Goal: Check status

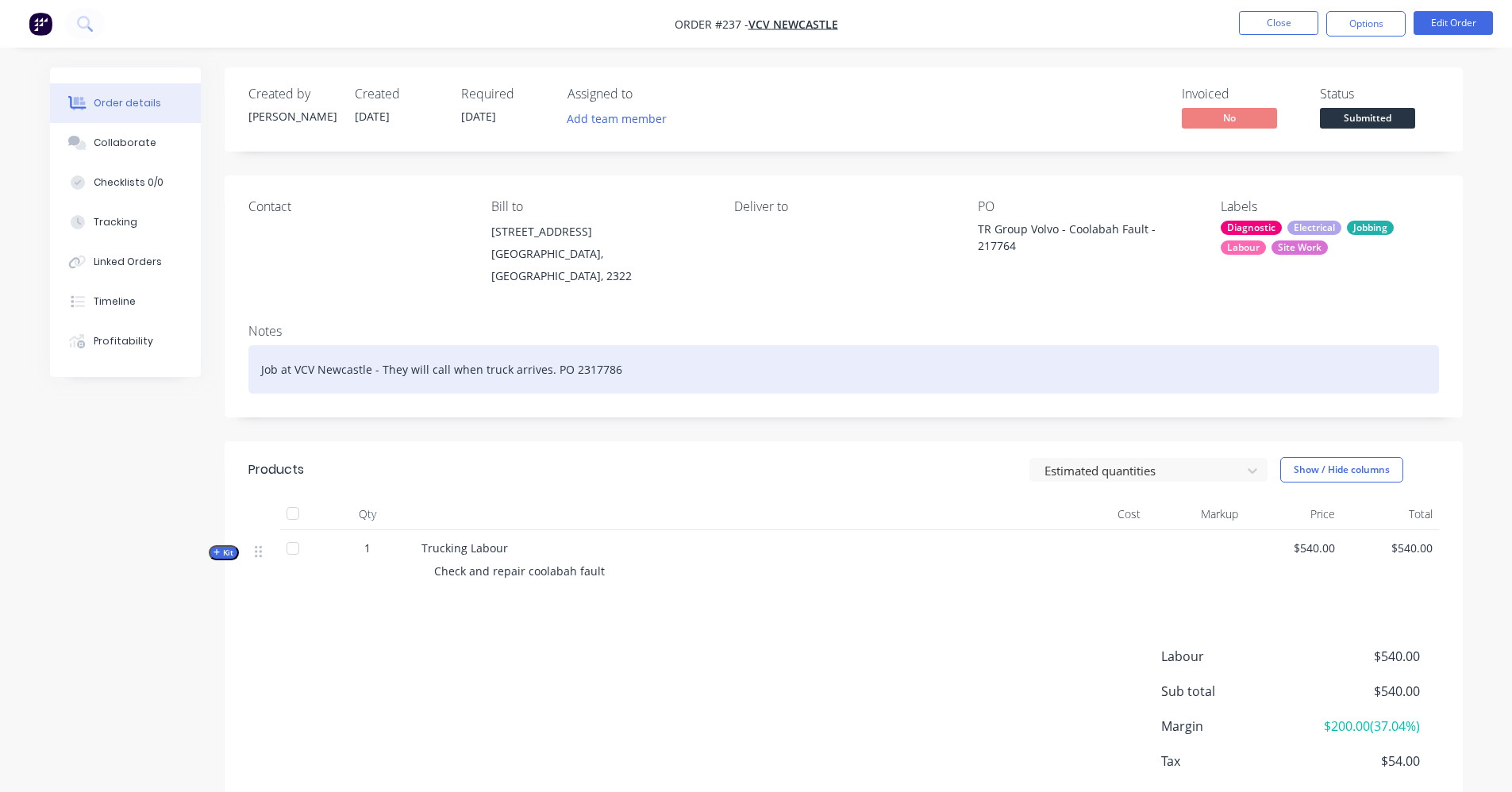
click at [484, 357] on div "Job at VCV Newcastle - They will call when truck arrives. PO 2317786" at bounding box center [844, 370] width 1190 height 49
click at [608, 362] on div "Job at VCV Newcastle - They will call when truck arrives. PO 2317786" at bounding box center [844, 370] width 1190 height 49
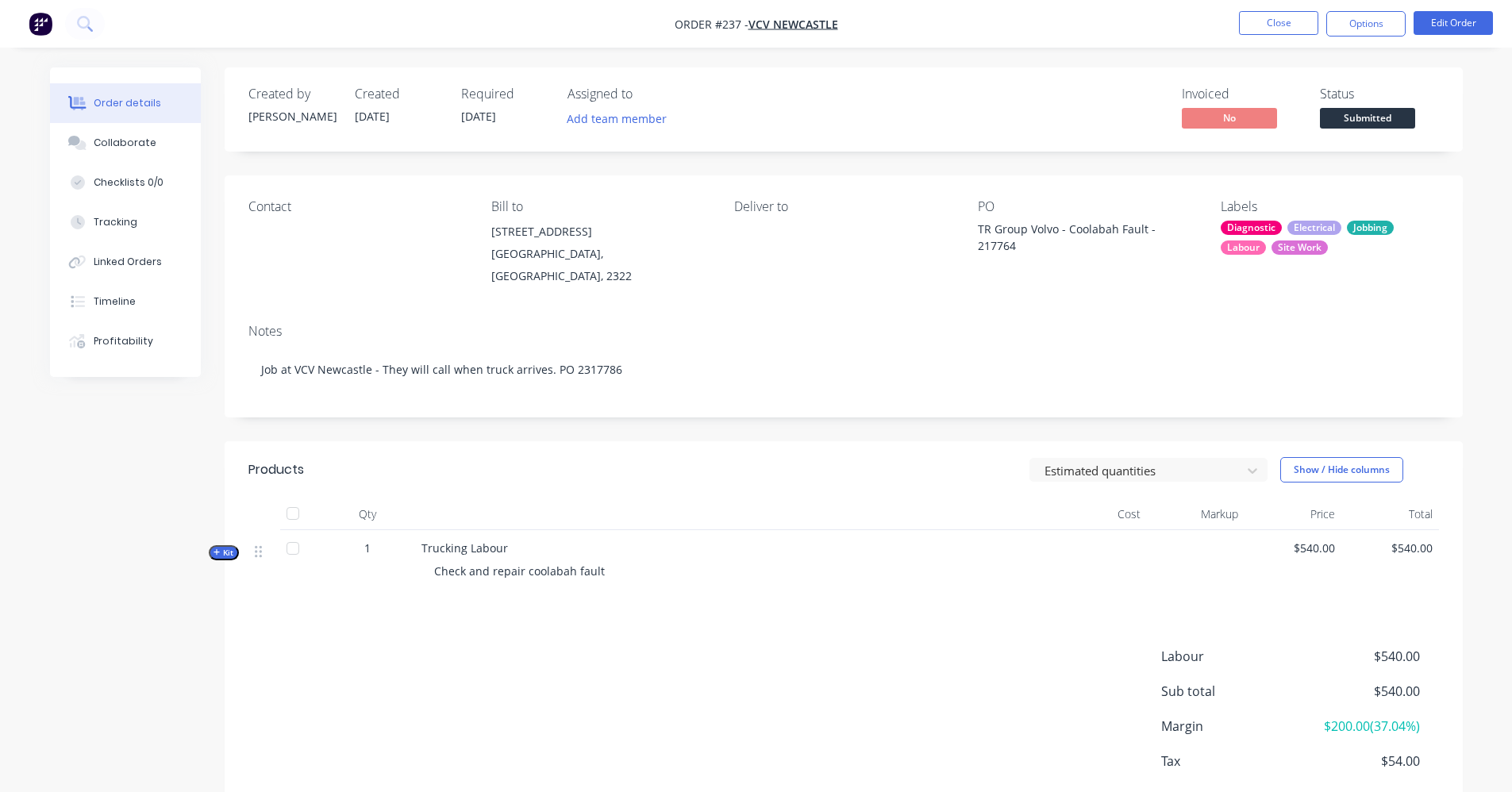
click at [595, 523] on div "Qty Cost Markup Price Total Kit 1 Trucking Labour Check and repair coolabah fau…" at bounding box center [844, 548] width 1190 height 97
drag, startPoint x: 595, startPoint y: 523, endPoint x: 603, endPoint y: 557, distance: 34.9
click at [603, 557] on div "Check and repair coolabah fault" at bounding box center [732, 571] width 622 height 29
click at [592, 564] on span "Check and repair coolabah fault" at bounding box center [519, 571] width 170 height 15
click at [612, 557] on div "Check and repair coolabah fault" at bounding box center [732, 571] width 622 height 29
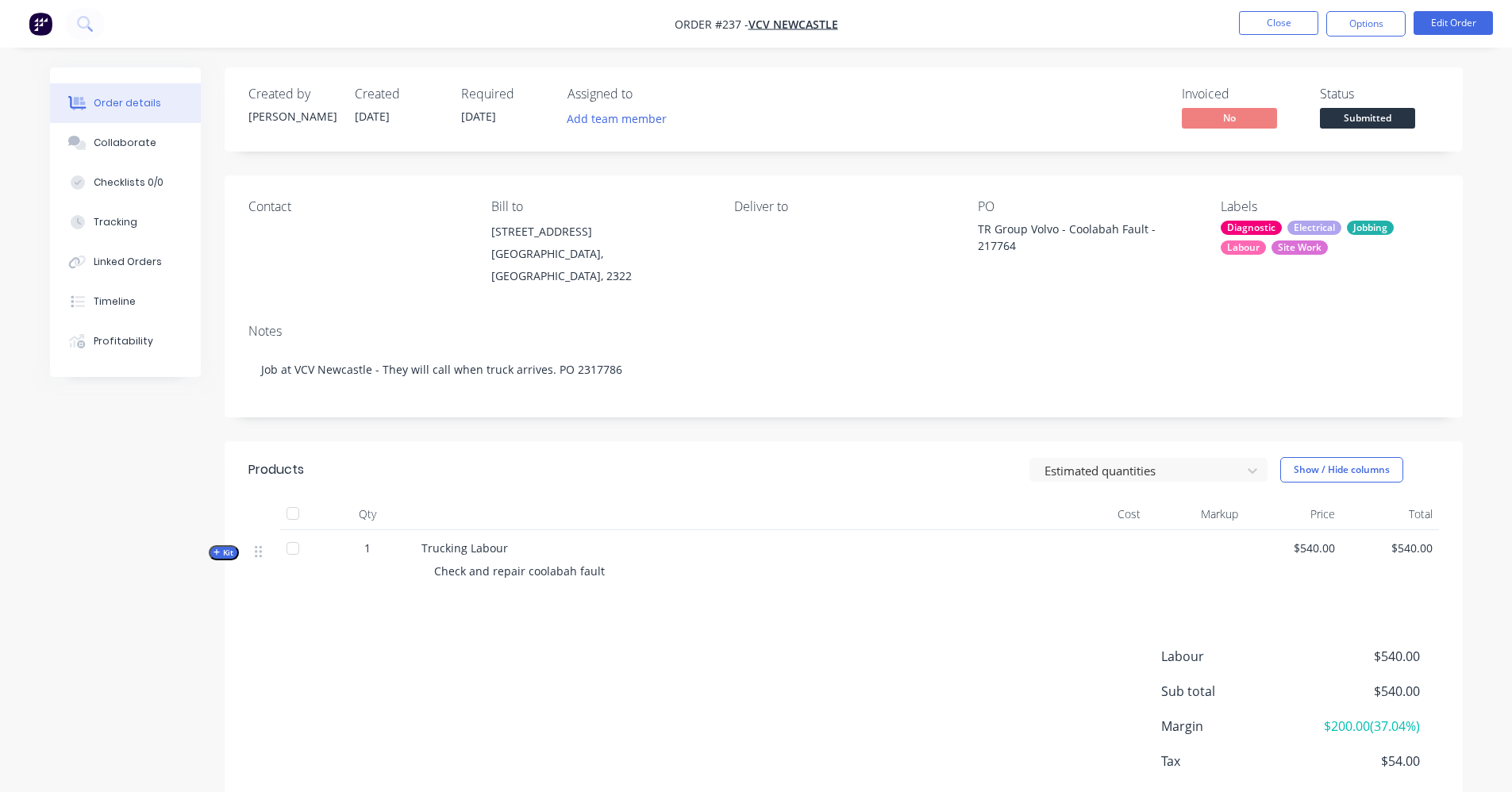
click at [588, 530] on div "Trucking Labour Check and repair coolabah fault" at bounding box center [732, 563] width 635 height 66
click at [525, 564] on span "Check and repair coolabah fault" at bounding box center [519, 571] width 170 height 15
drag, startPoint x: 580, startPoint y: 467, endPoint x: 588, endPoint y: 462, distance: 9.4
click at [580, 466] on header "Products Estimated quantities Show / Hide columns" at bounding box center [844, 470] width 1238 height 57
